Goal: Transaction & Acquisition: Purchase product/service

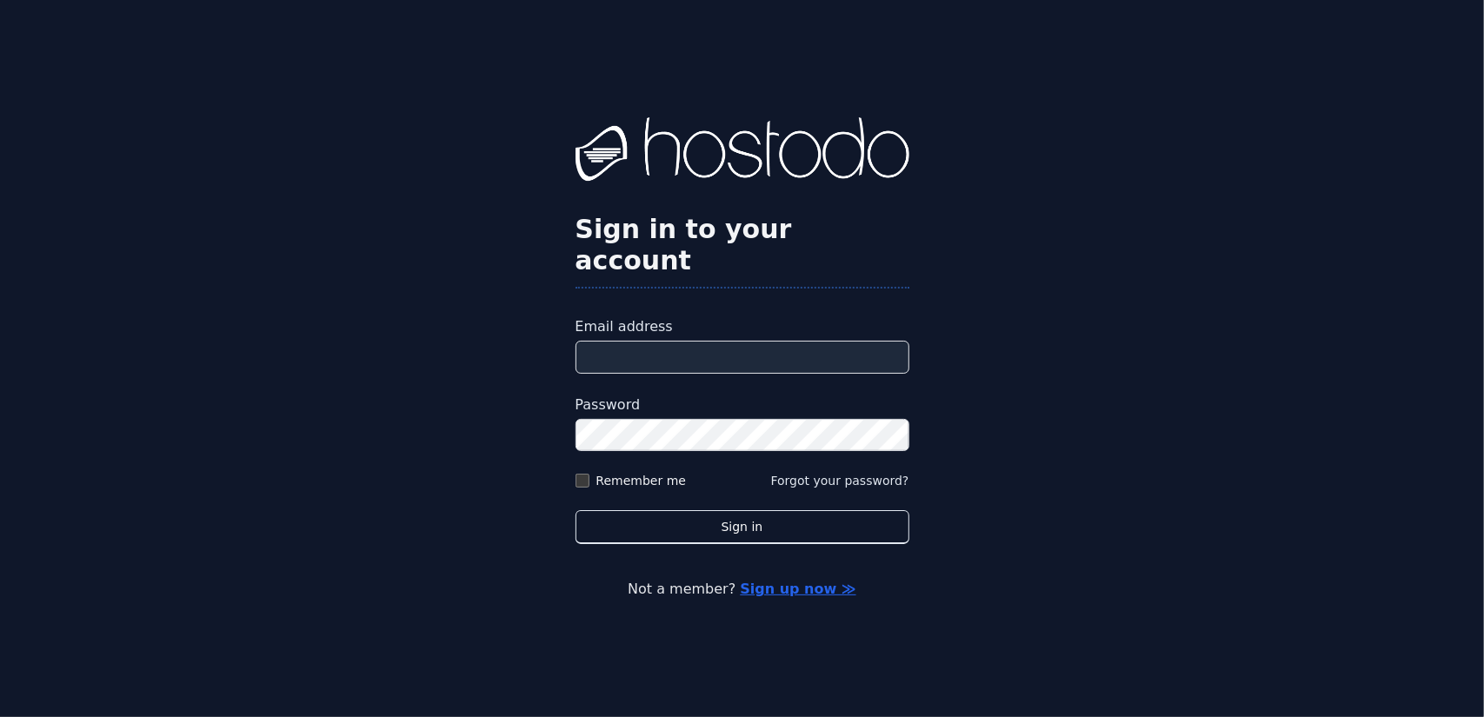
click at [618, 343] on input "Email address" at bounding box center [742, 357] width 334 height 33
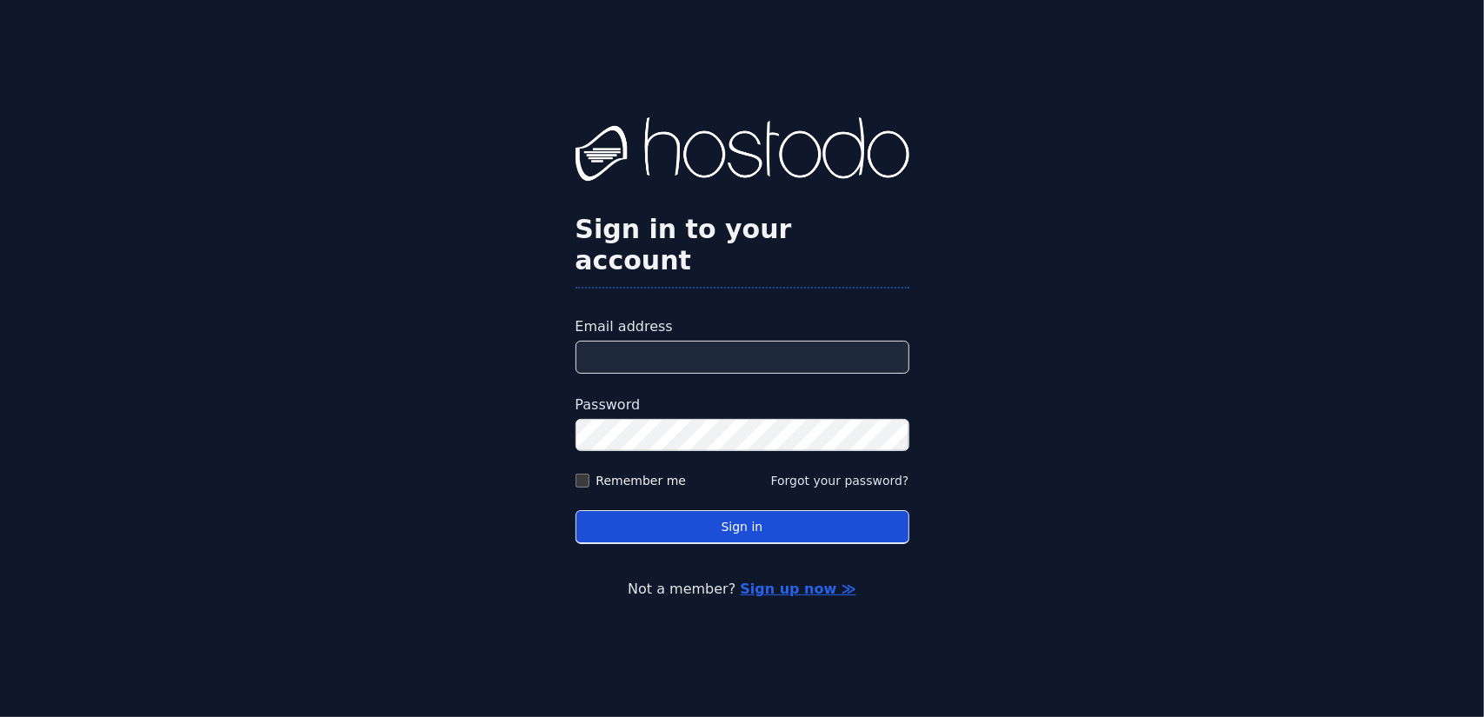
type input "**********"
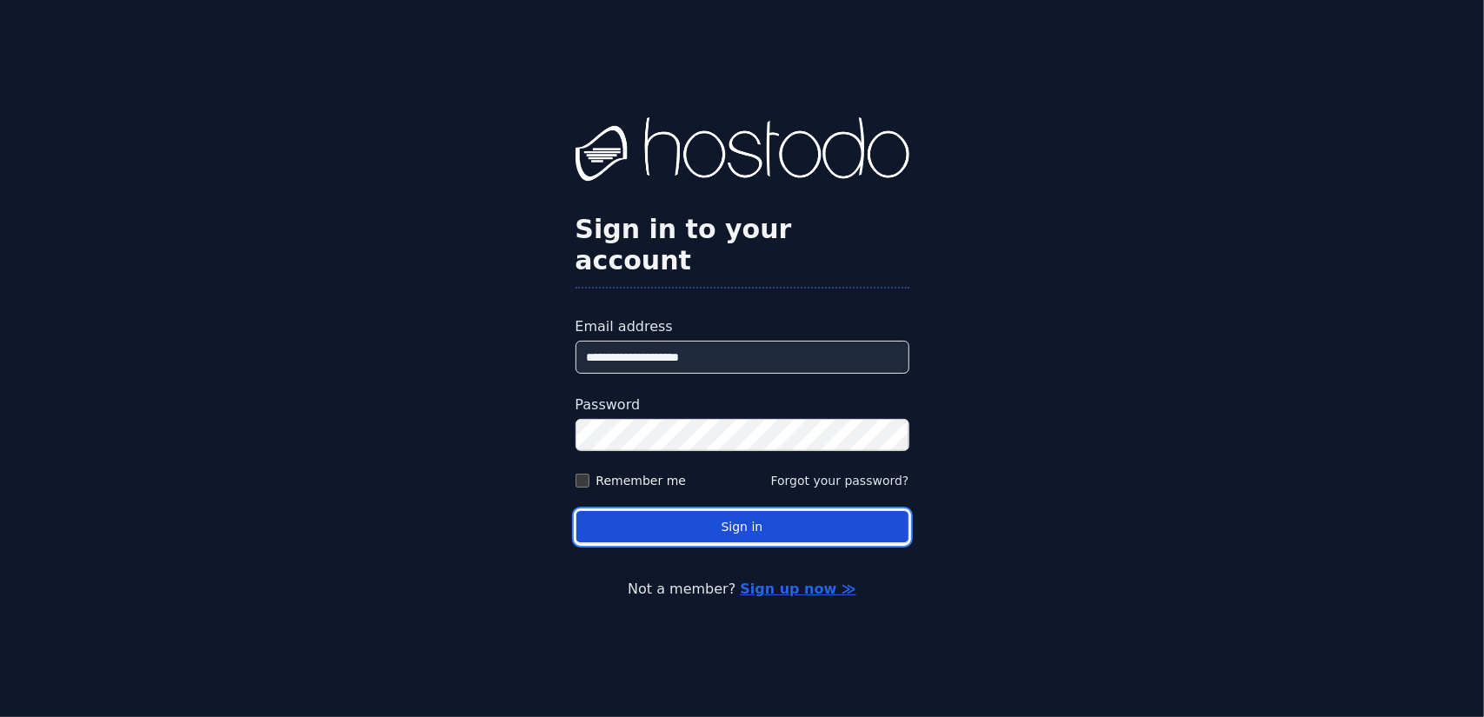
click at [711, 510] on button "Sign in" at bounding box center [742, 527] width 334 height 34
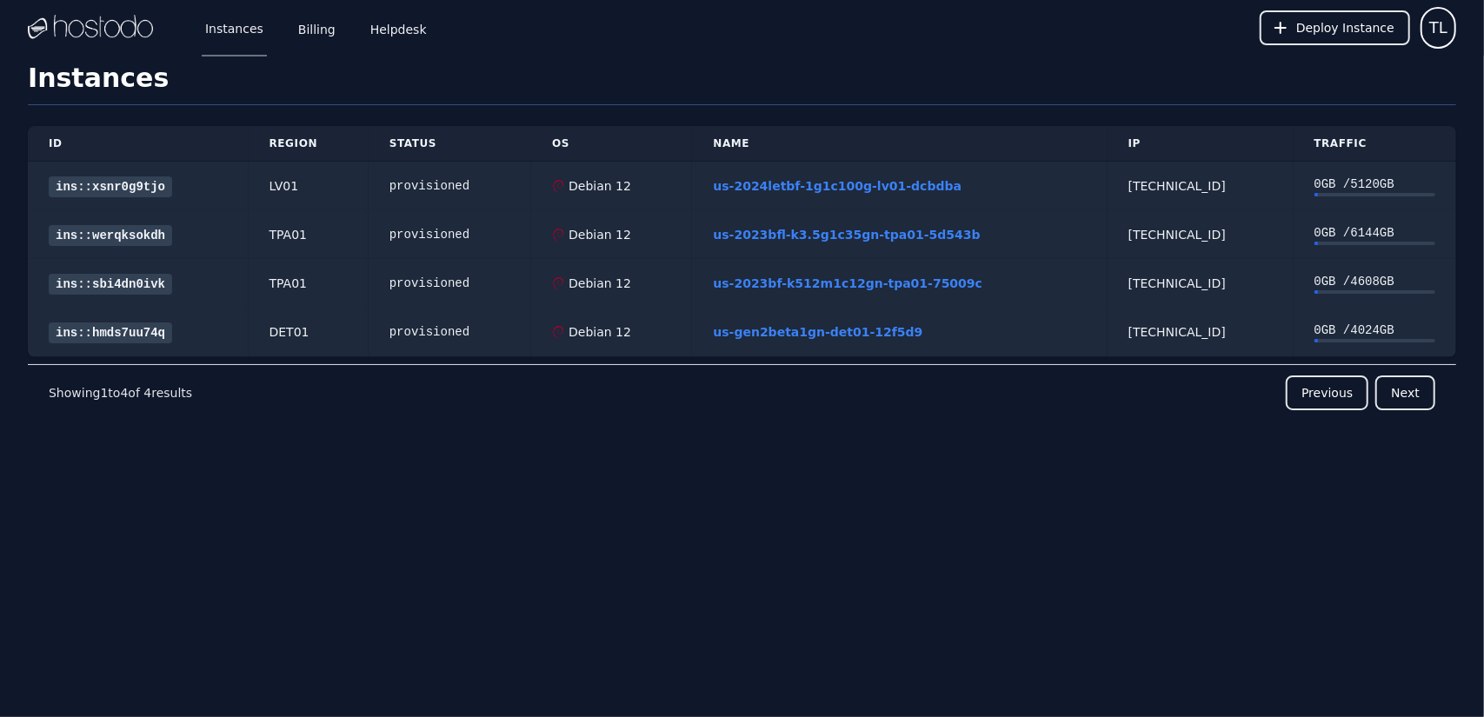
click at [881, 65] on h1 "Instances" at bounding box center [742, 84] width 1428 height 43
click at [327, 30] on link "Billing" at bounding box center [317, 27] width 44 height 57
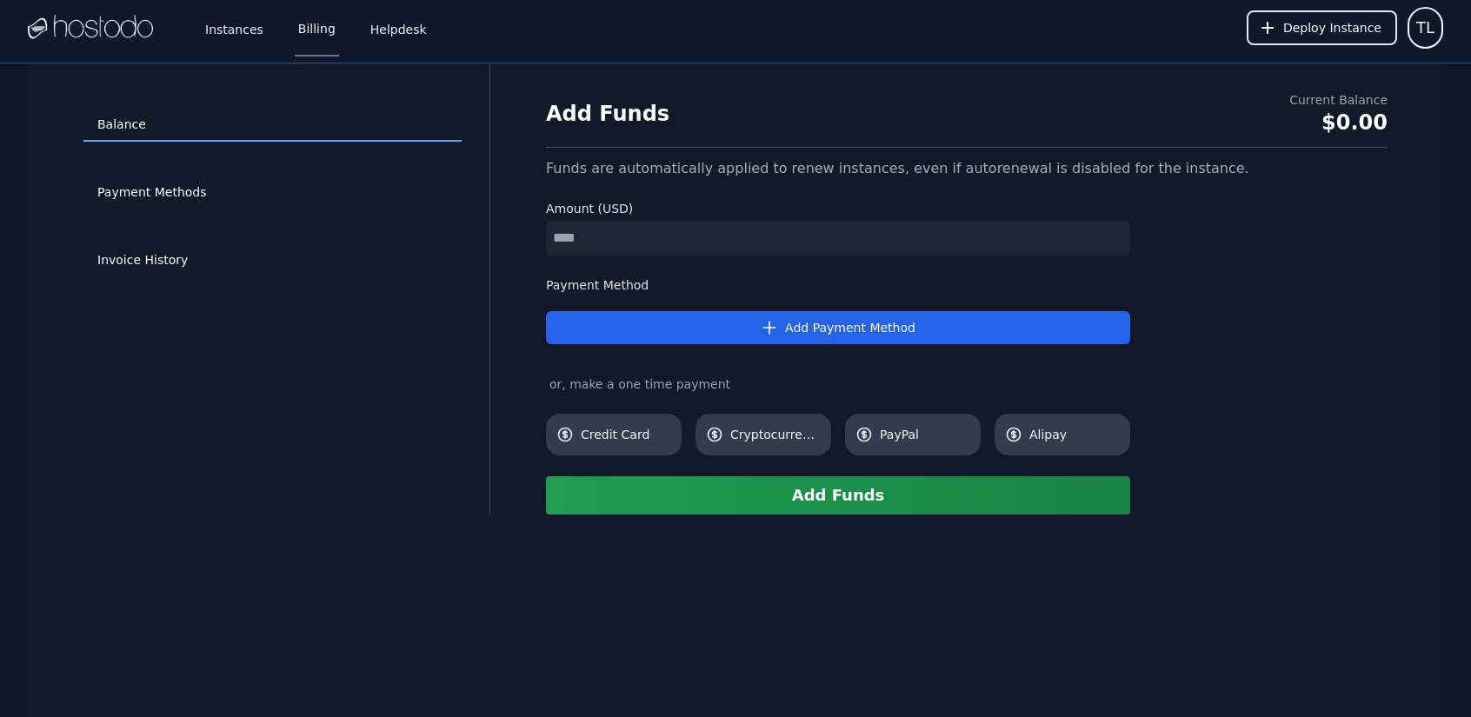
click at [734, 68] on div "Add Funds Current Balance $0.00 Funds are automatically applied to renew instan…" at bounding box center [966, 288] width 897 height 451
click at [216, 267] on link "Invoice History" at bounding box center [272, 260] width 378 height 33
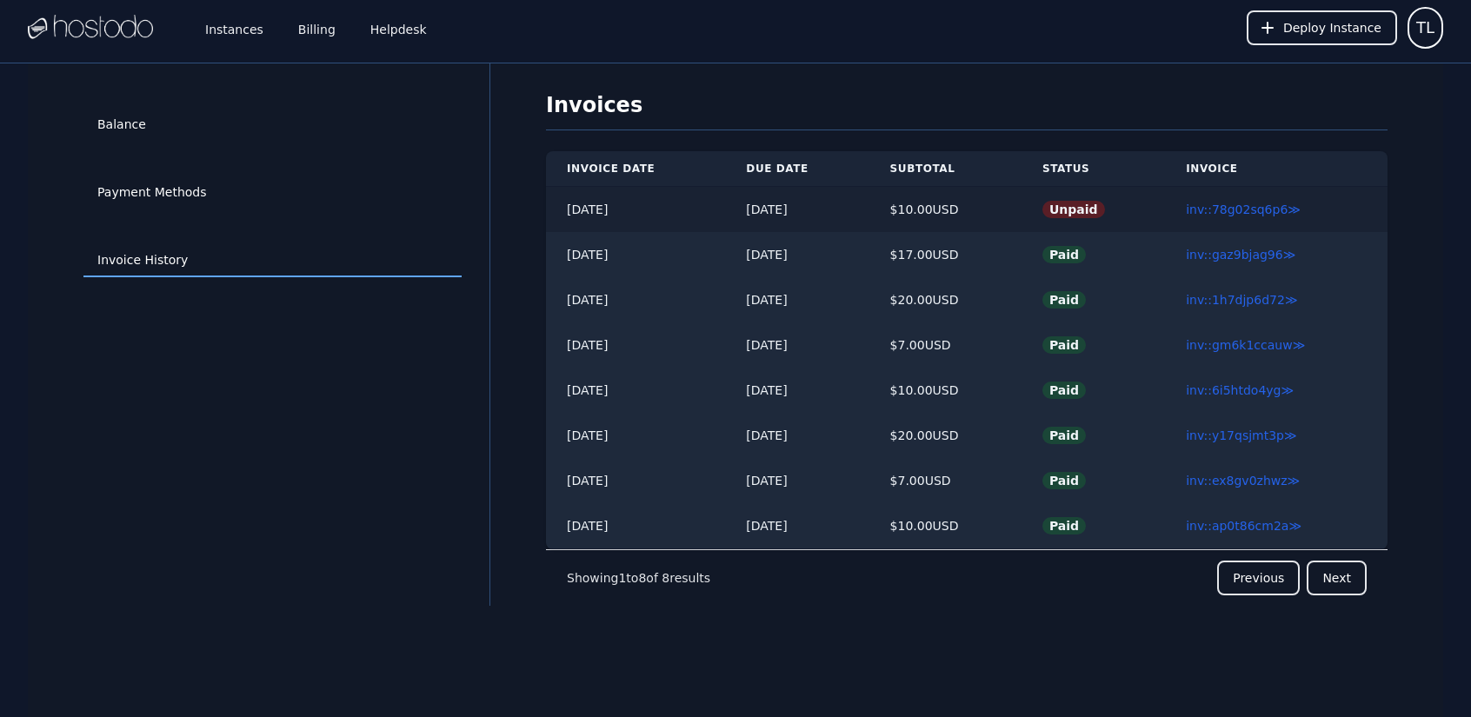
click at [1264, 197] on td "inv::78g02sq6p6 ≫" at bounding box center [1276, 210] width 223 height 46
click at [1262, 203] on link "inv::78g02sq6p6 ≫" at bounding box center [1243, 210] width 115 height 14
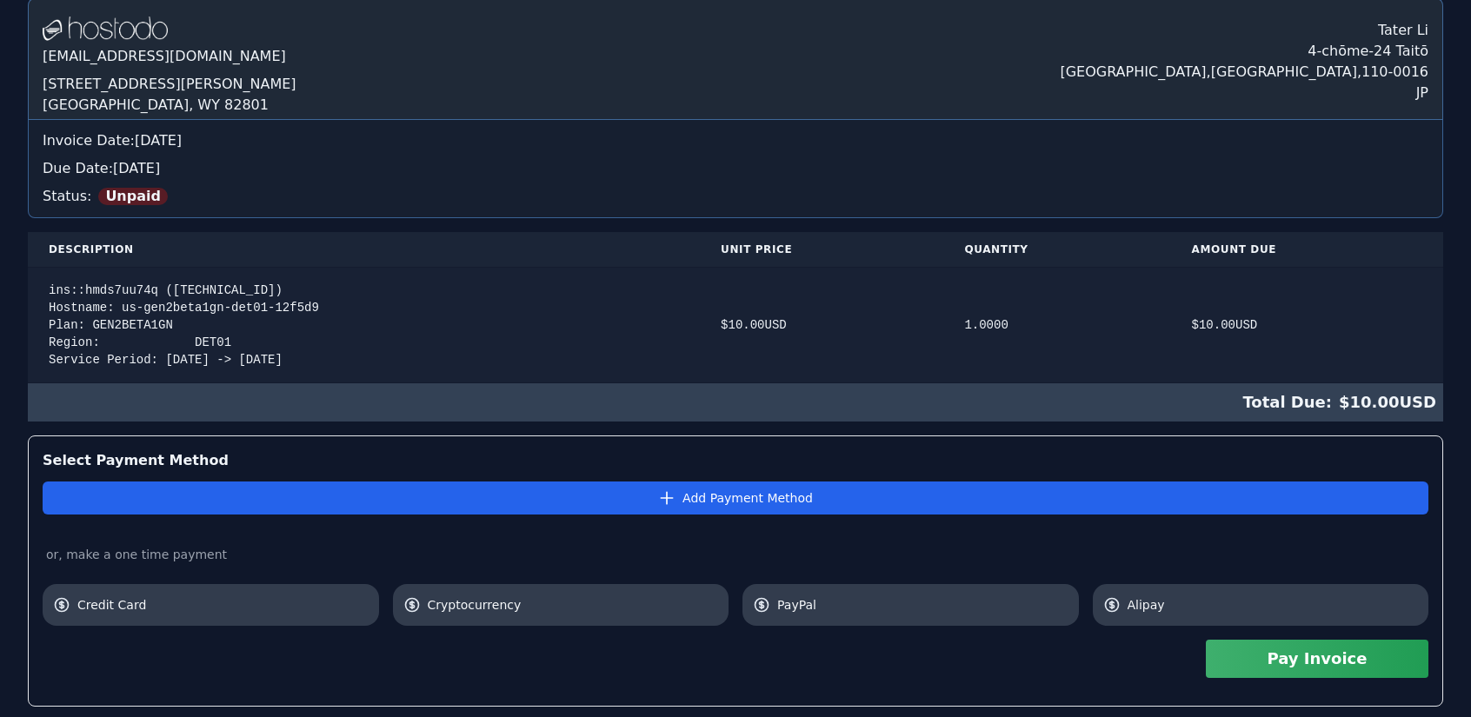
scroll to position [174, 0]
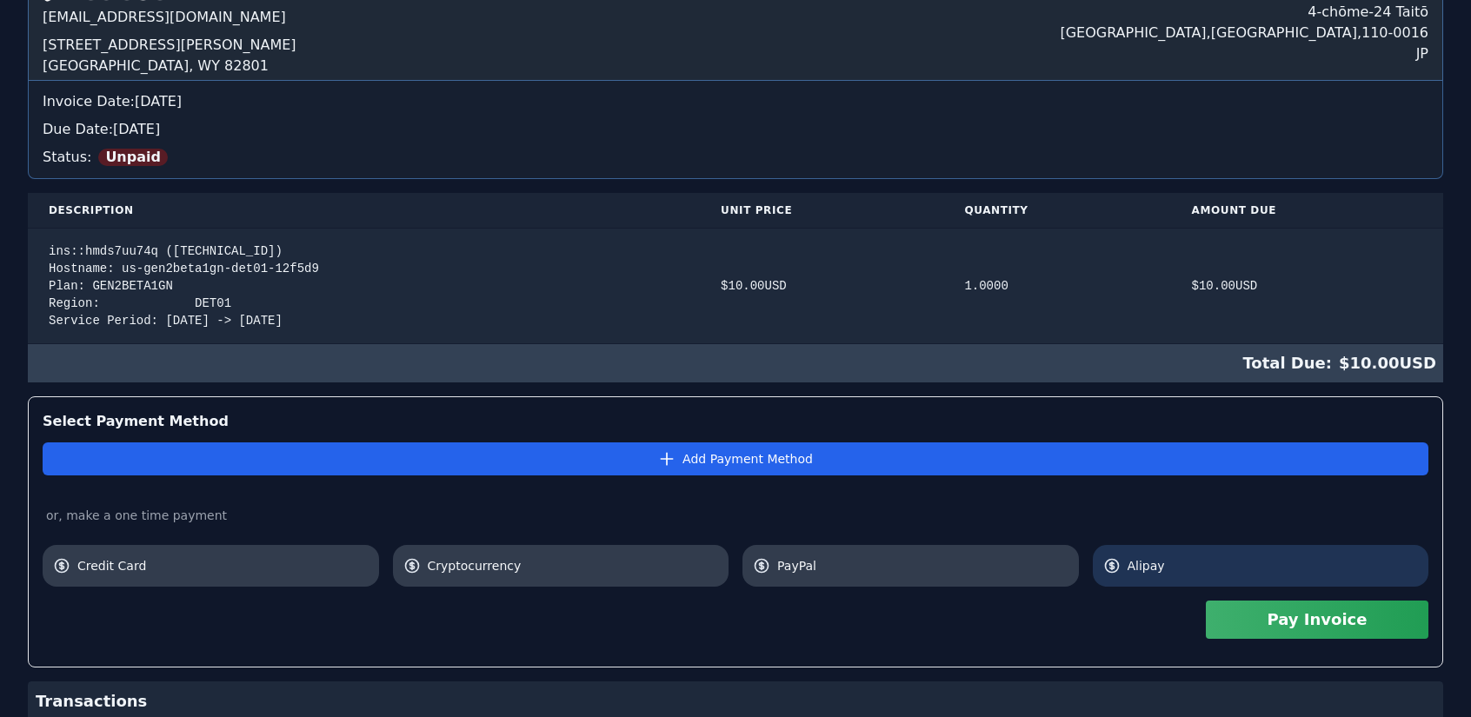
click at [1214, 579] on link "Alipay" at bounding box center [1261, 566] width 336 height 42
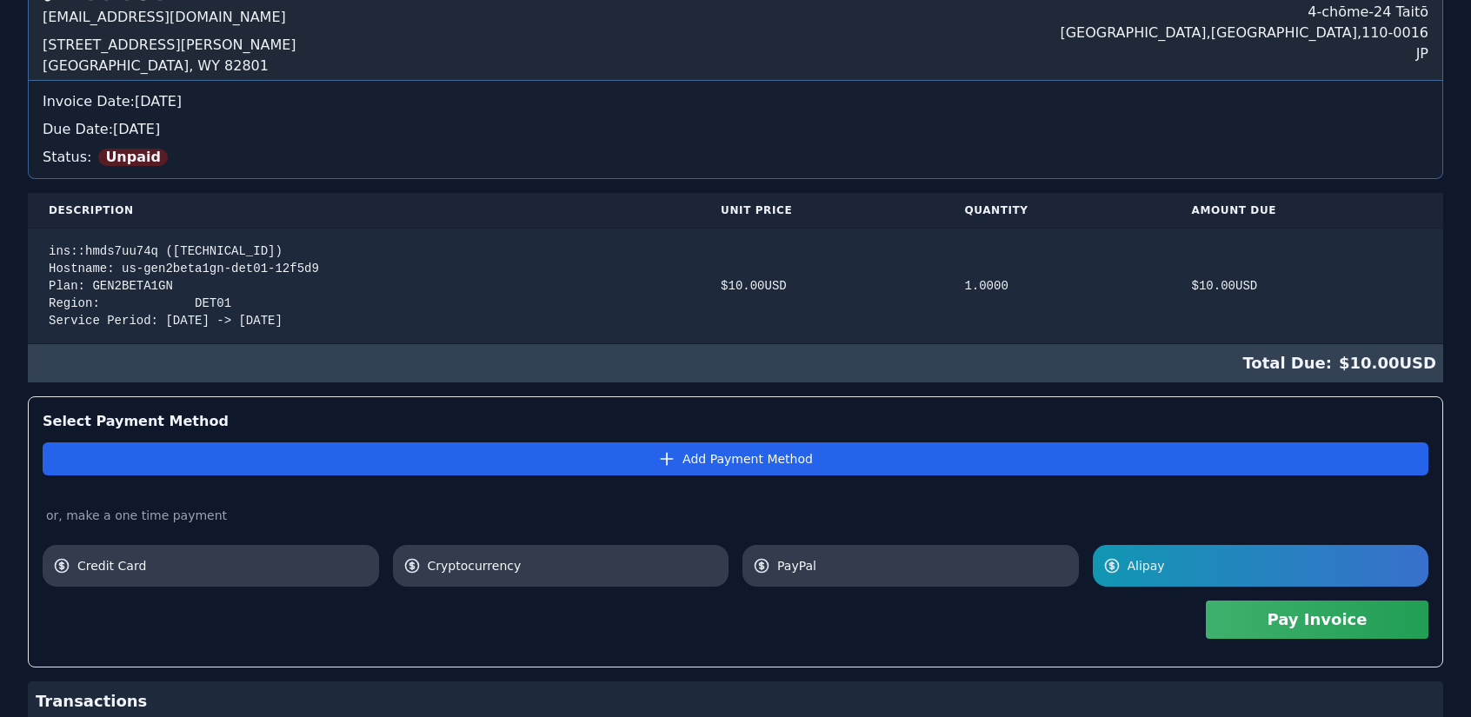
click at [1257, 624] on button "Pay Invoice" at bounding box center [1317, 620] width 223 height 38
